Goal: Book appointment/travel/reservation

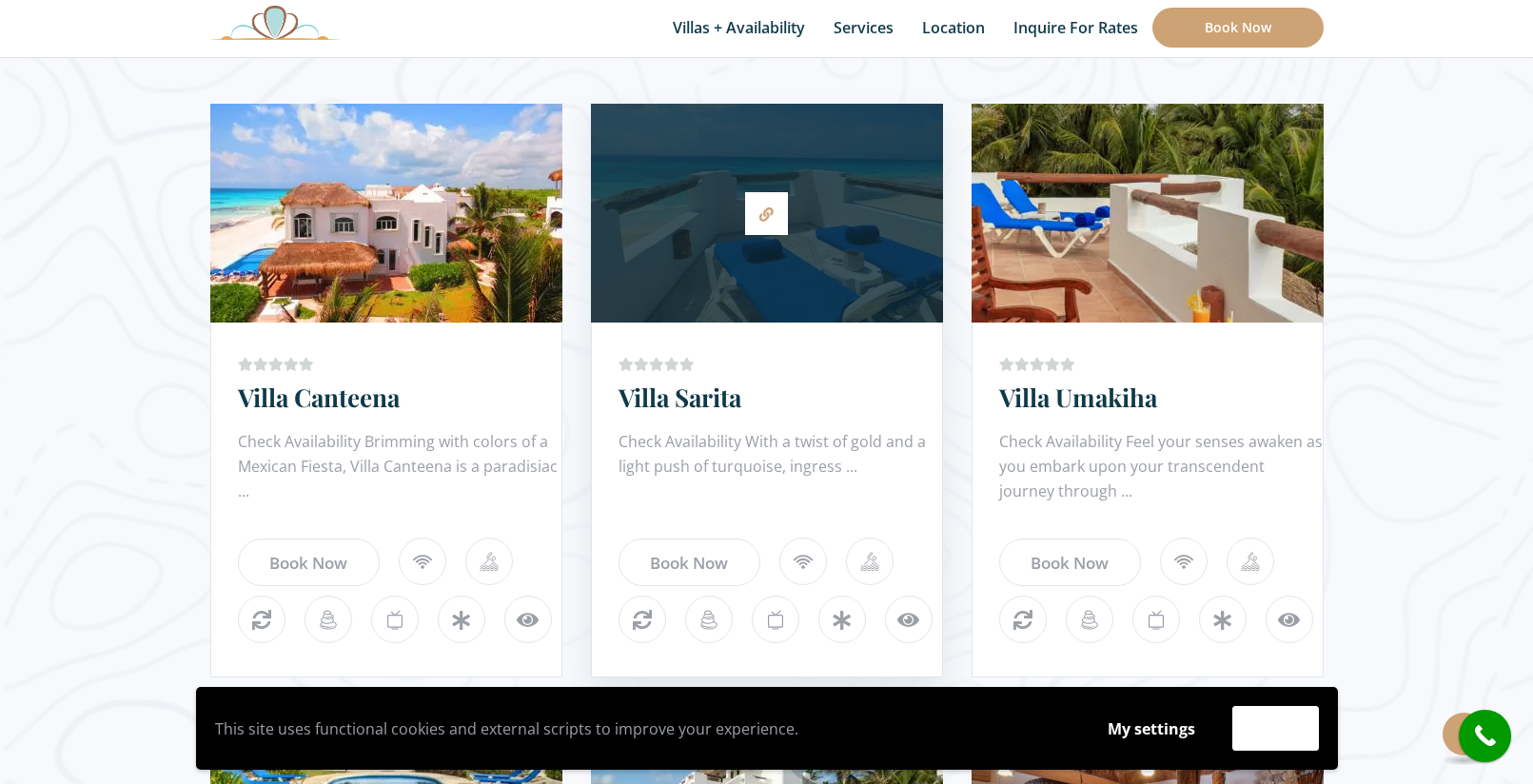
scroll to position [1102, 0]
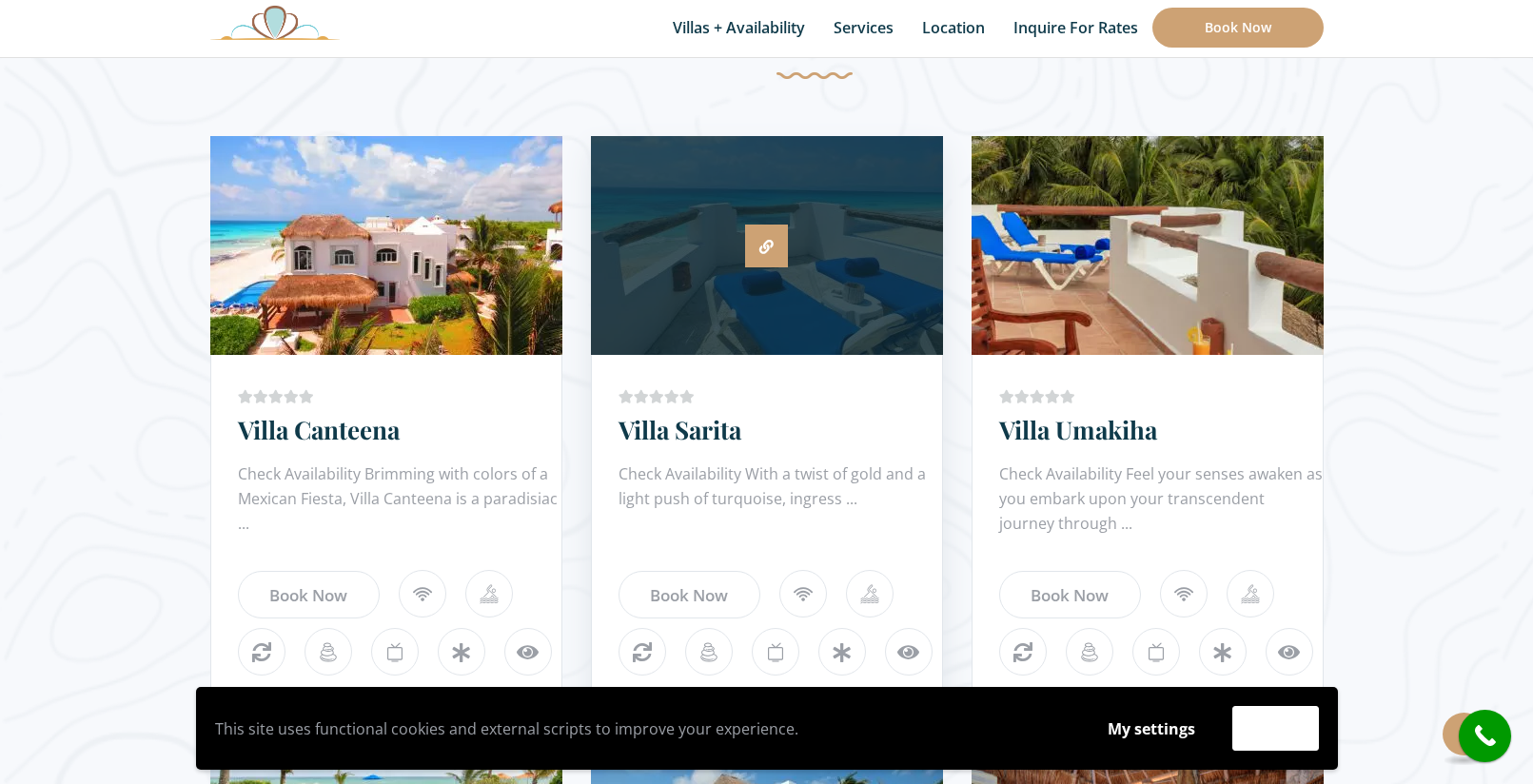
click at [764, 240] on icon at bounding box center [766, 247] width 15 height 15
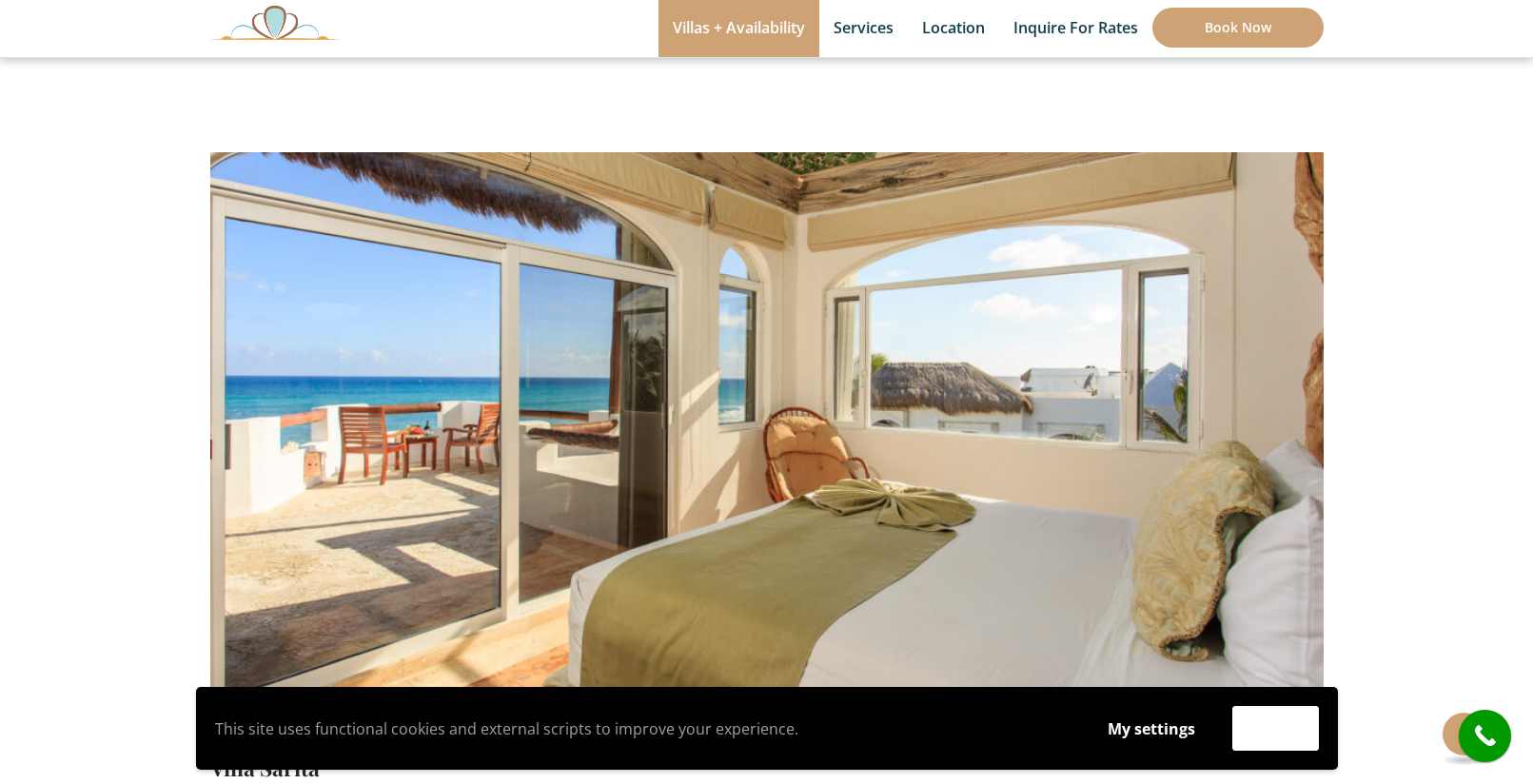
scroll to position [86, 0]
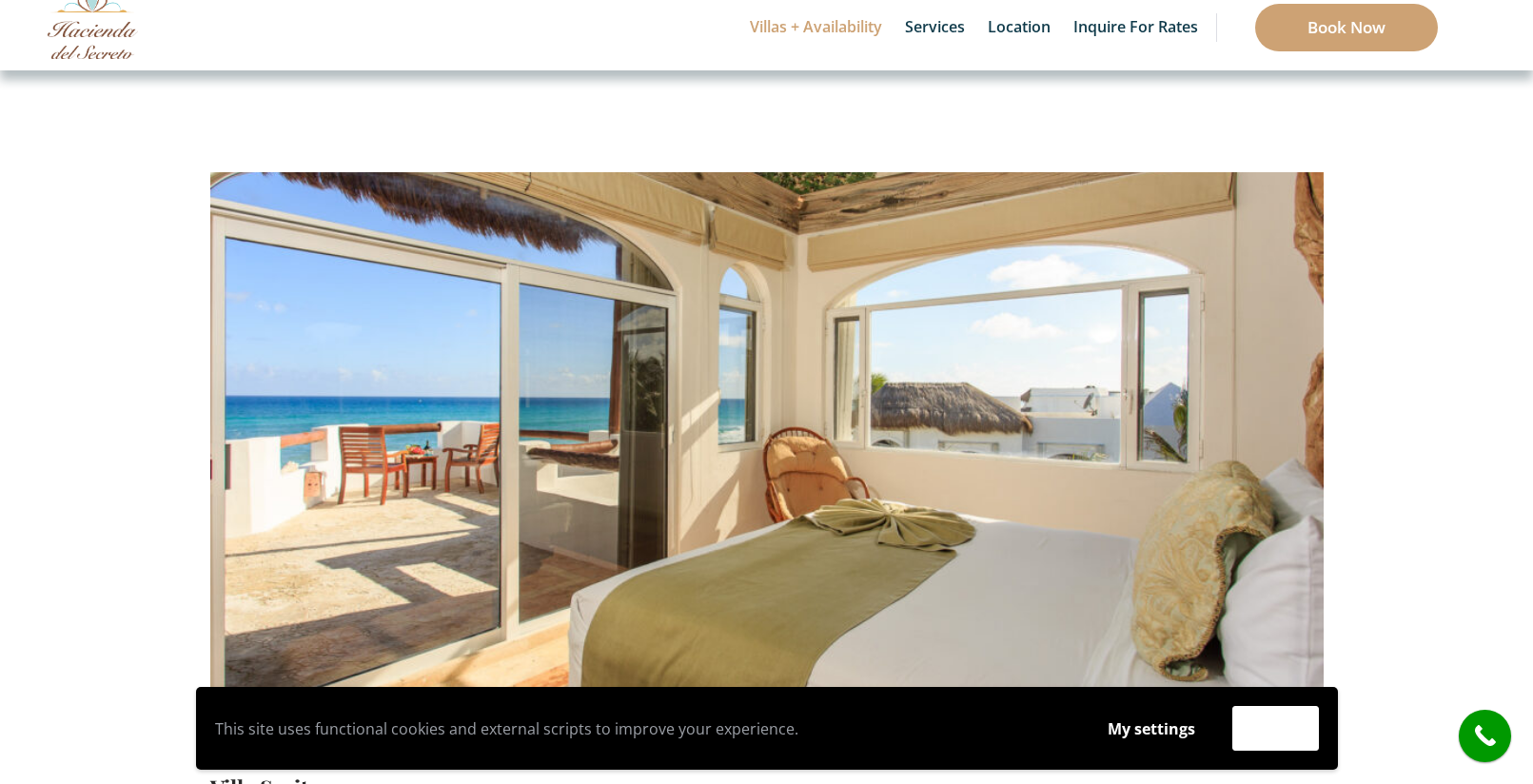
click at [890, 359] on img at bounding box center [767, 395] width 1113 height 742
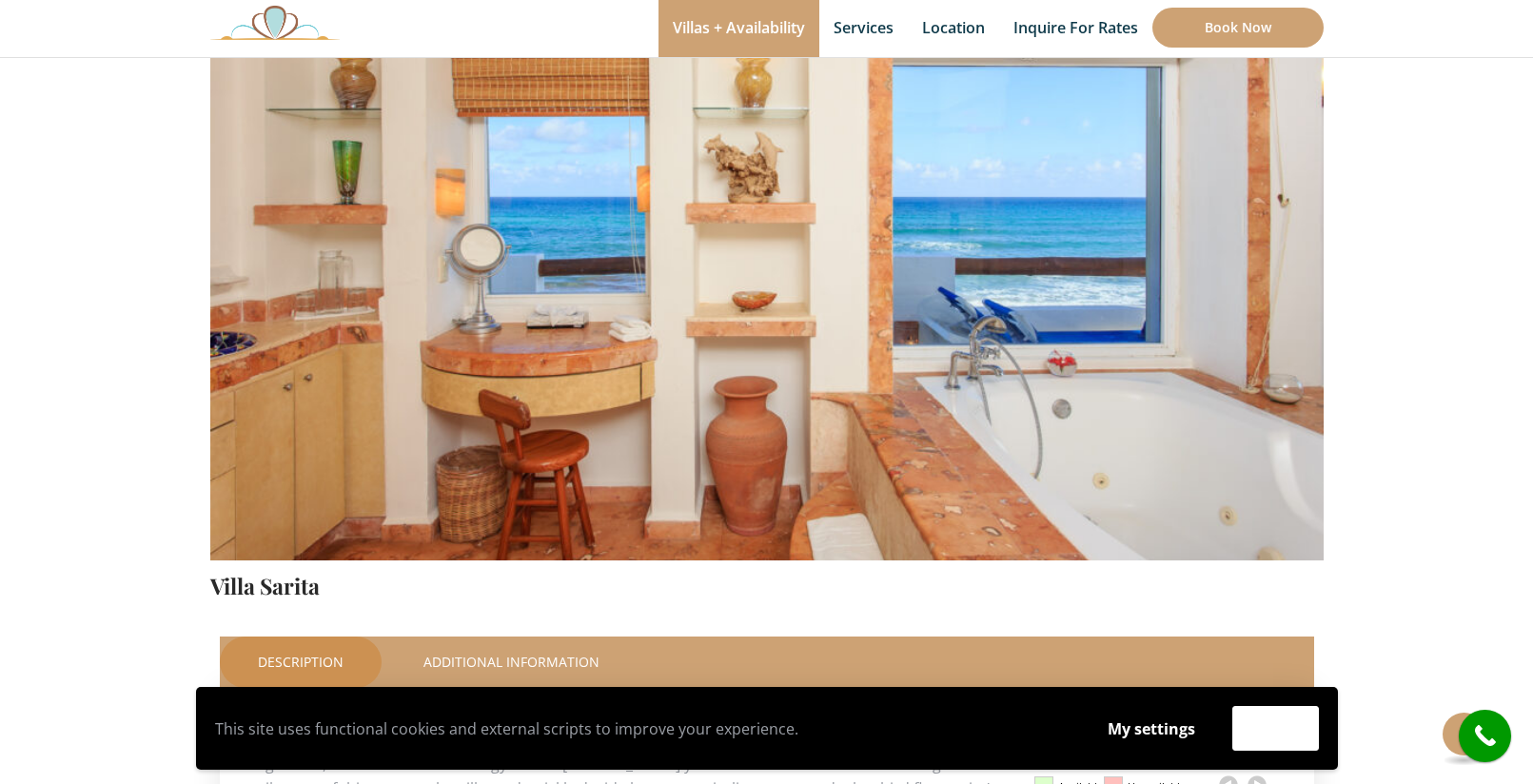
scroll to position [233, 0]
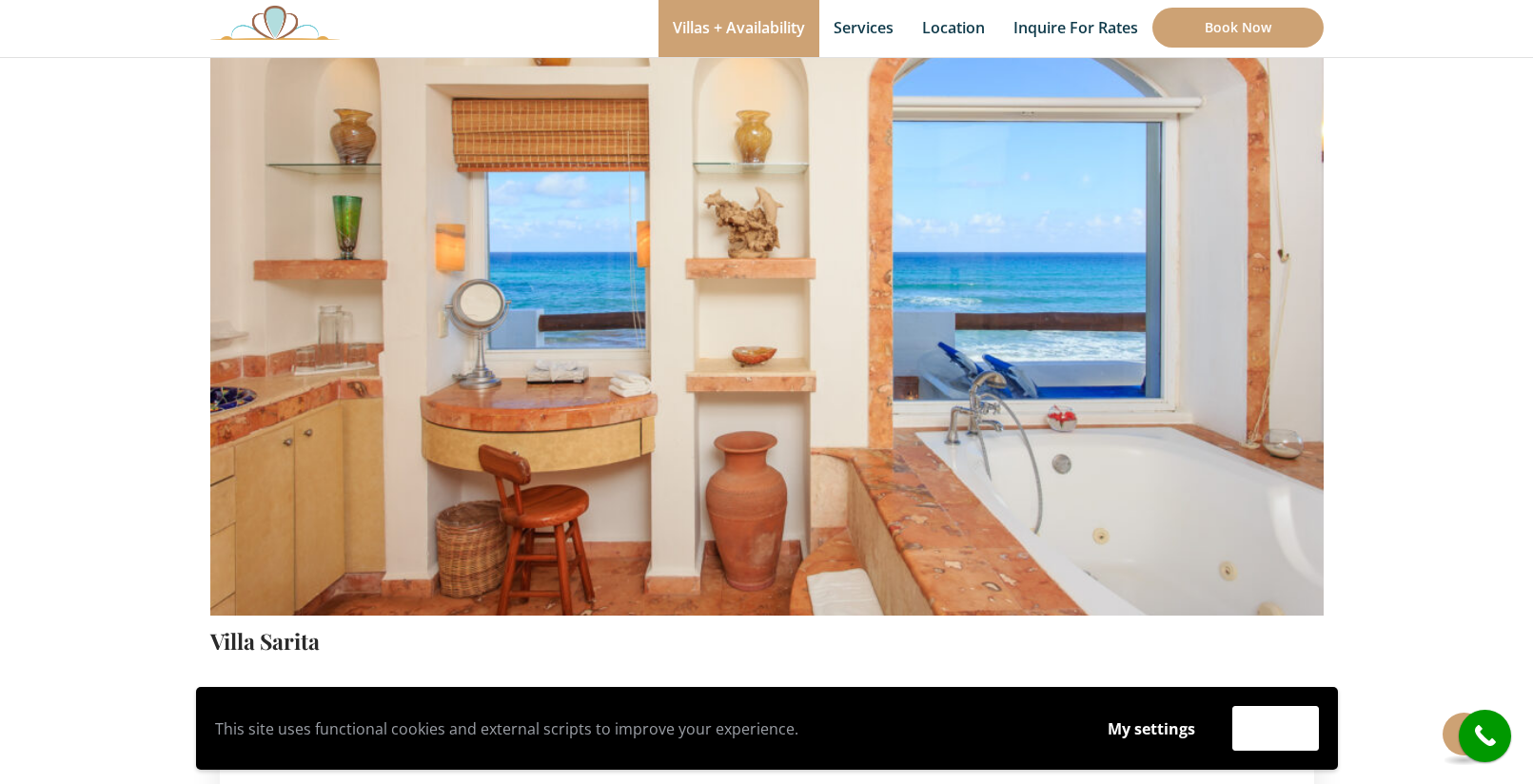
click at [944, 403] on img at bounding box center [767, 249] width 1113 height 742
